Goal: Task Accomplishment & Management: Manage account settings

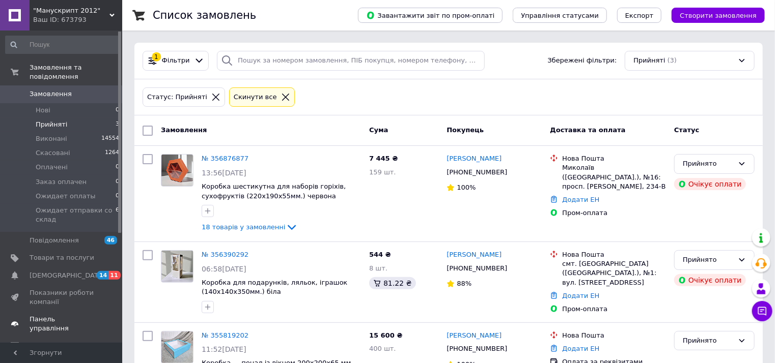
click at [61, 315] on span "Панель управління" at bounding box center [62, 324] width 65 height 18
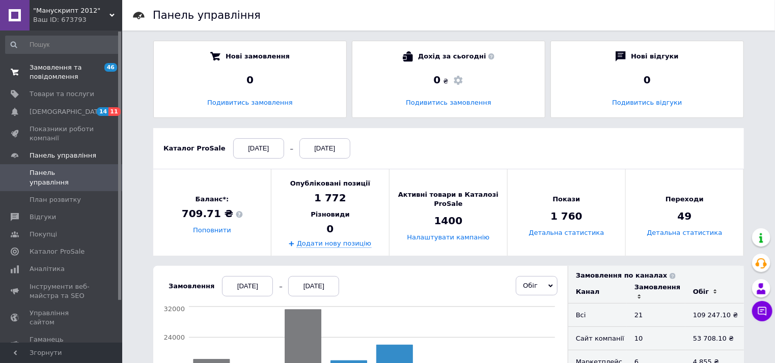
click at [63, 70] on span "Замовлення та повідомлення" at bounding box center [62, 72] width 65 height 18
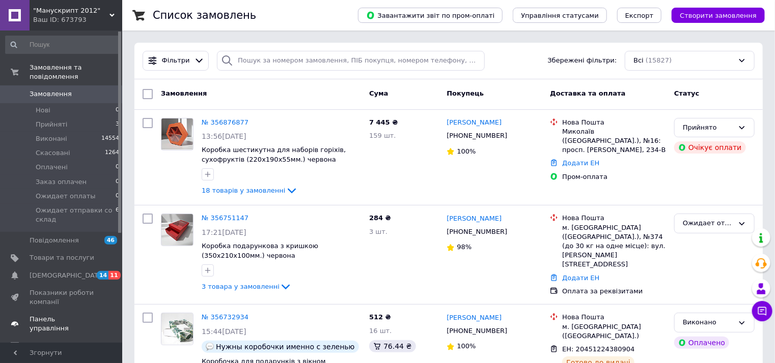
click at [58, 315] on span "Панель управління" at bounding box center [62, 324] width 65 height 18
